Goal: Find specific page/section: Find specific page/section

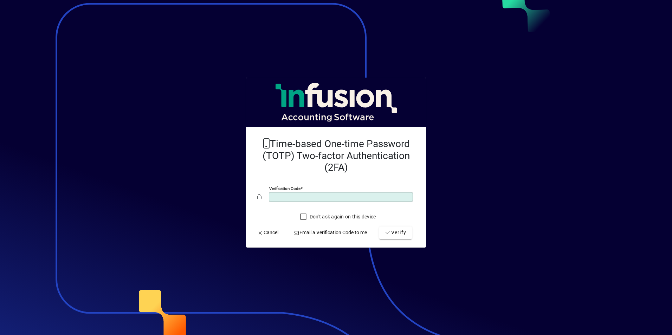
type input "******"
click at [379, 227] on button "Verify" at bounding box center [395, 233] width 33 height 13
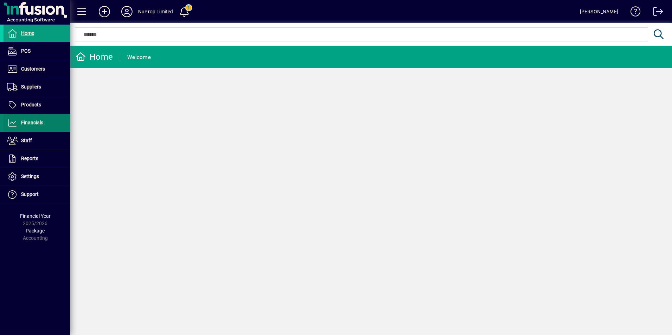
click at [26, 125] on span "Financials" at bounding box center [32, 123] width 22 height 6
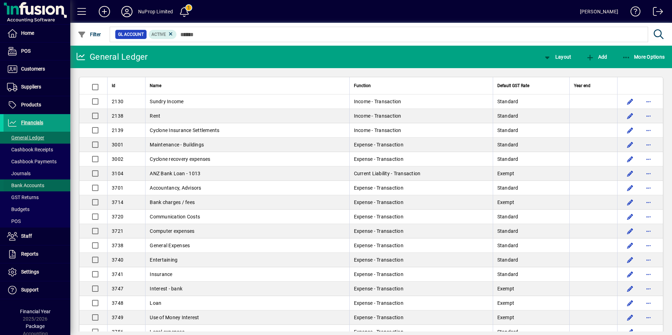
click at [34, 185] on span "Bank Accounts" at bounding box center [25, 186] width 37 height 6
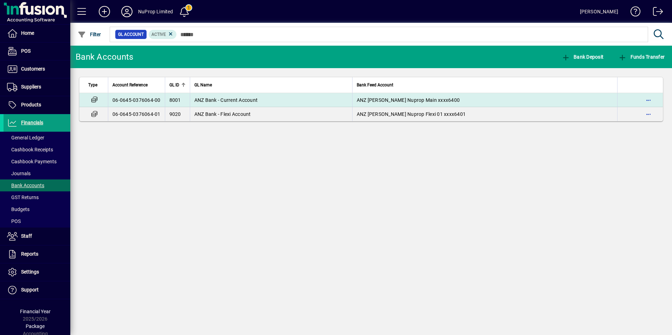
click at [212, 101] on span "ANZ Bank - Current Account" at bounding box center [226, 100] width 64 height 6
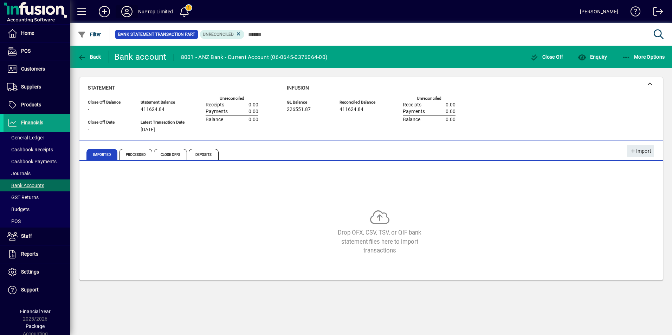
click at [131, 14] on icon at bounding box center [127, 11] width 14 height 11
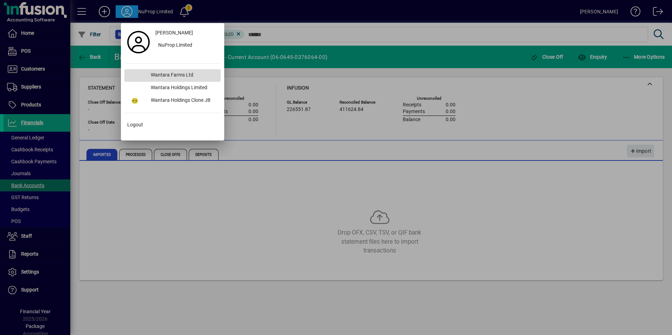
click at [171, 77] on div "Wantara Farms Ltd" at bounding box center [183, 75] width 76 height 13
